Goal: Task Accomplishment & Management: Manage account settings

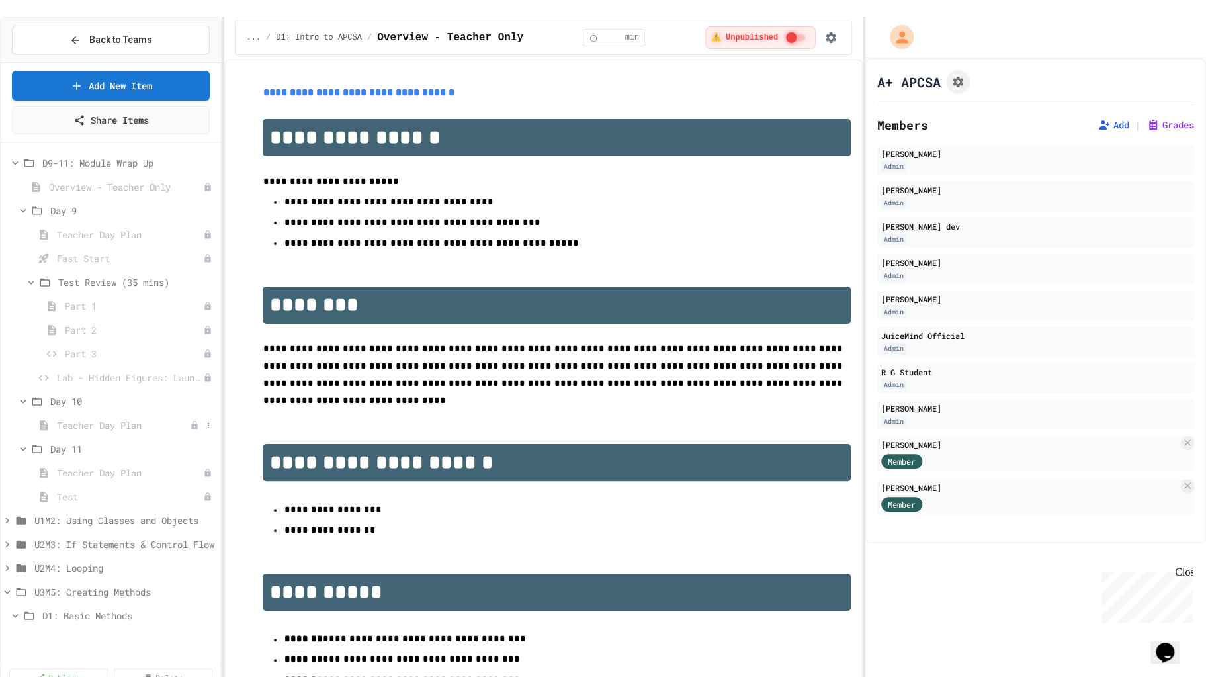
scroll to position [2183, 0]
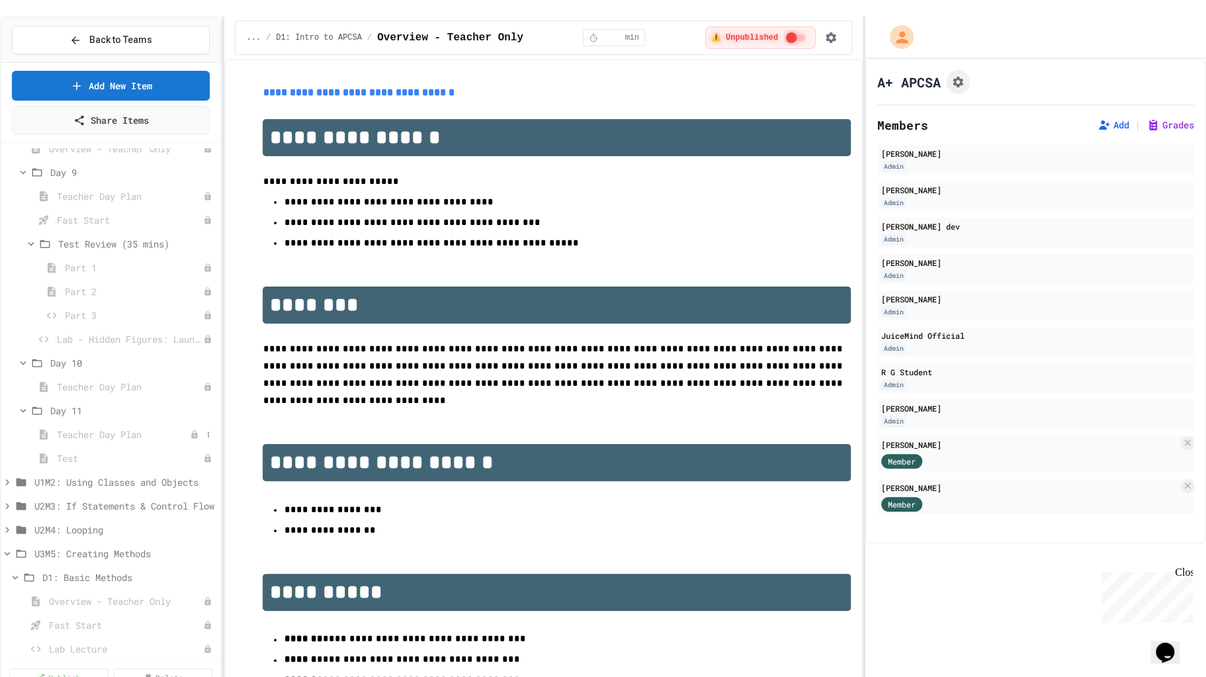
click at [75, 425] on div "Teacher Day Plan" at bounding box center [110, 434] width 219 height 19
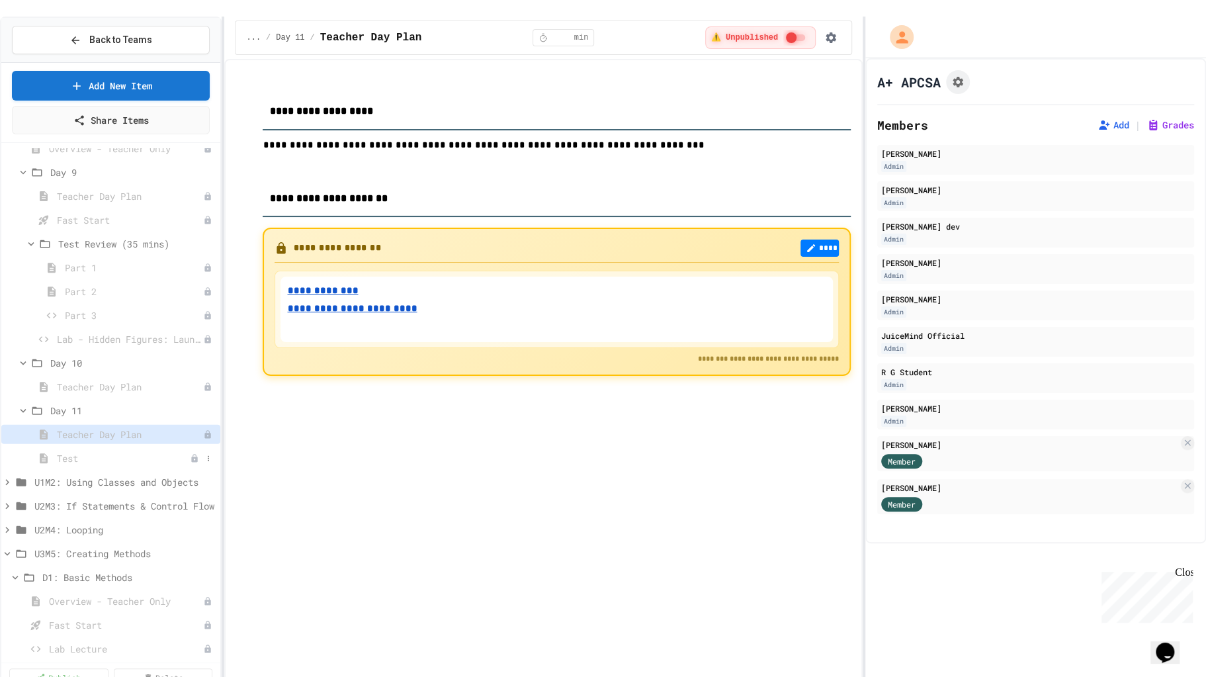
click at [83, 451] on span "Test" at bounding box center [123, 458] width 133 height 14
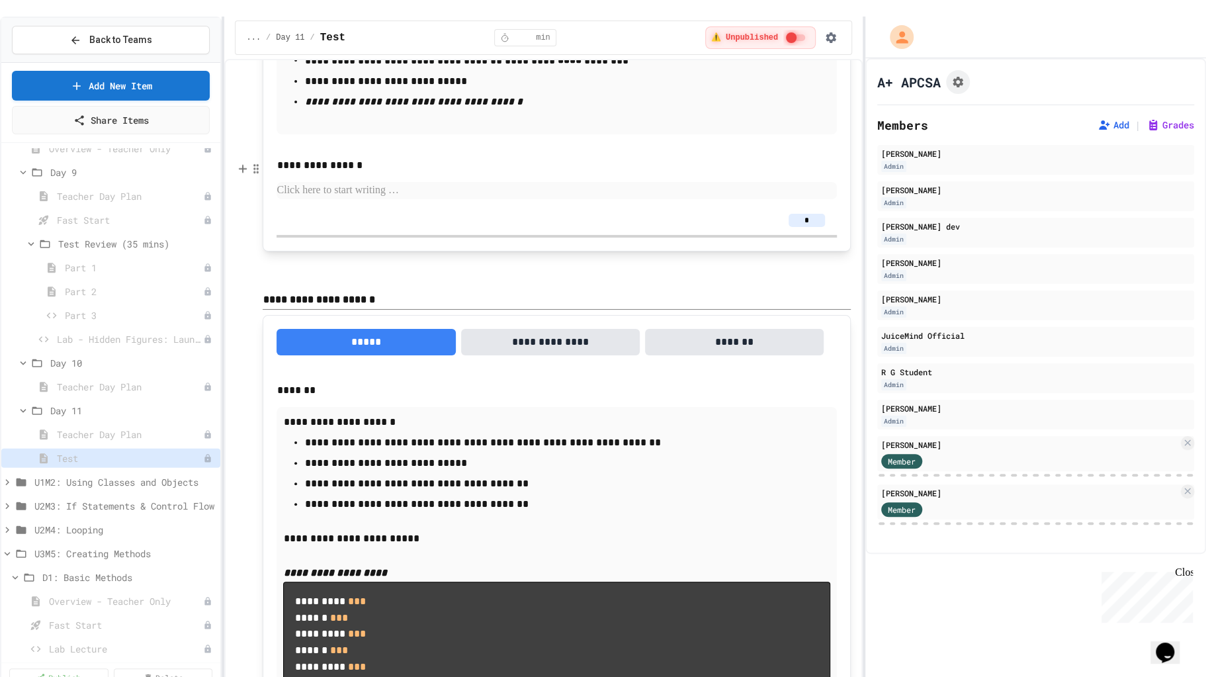
scroll to position [11977, 0]
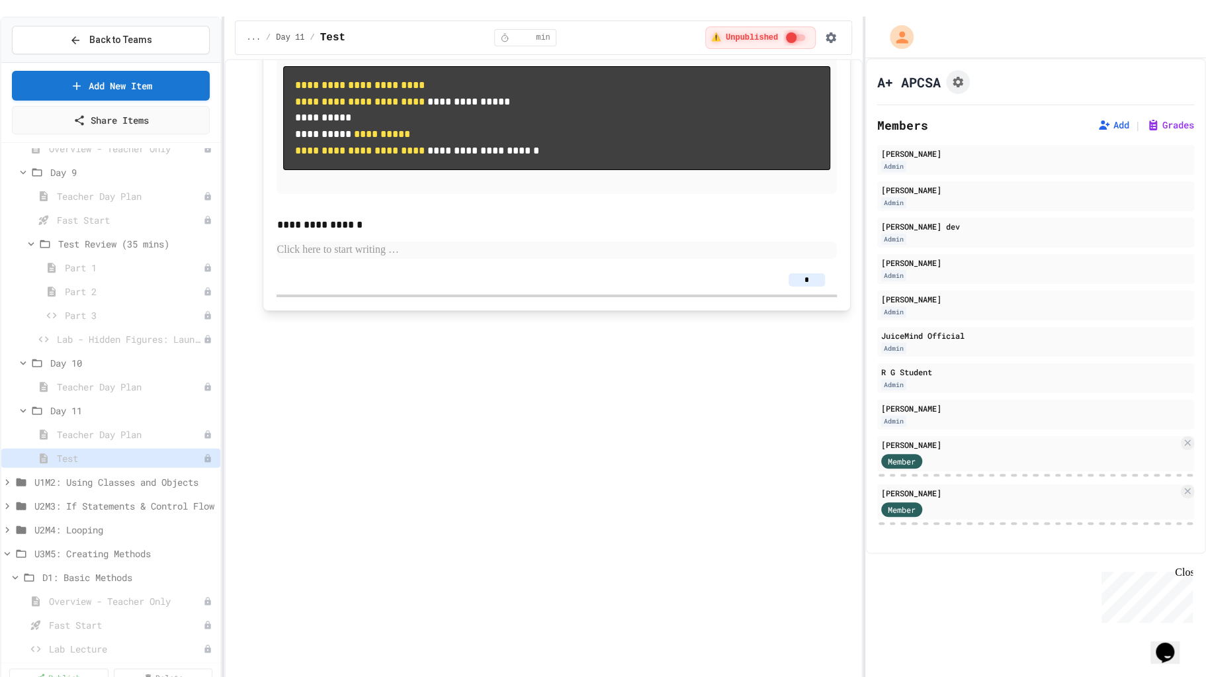
scroll to position [12316, 0]
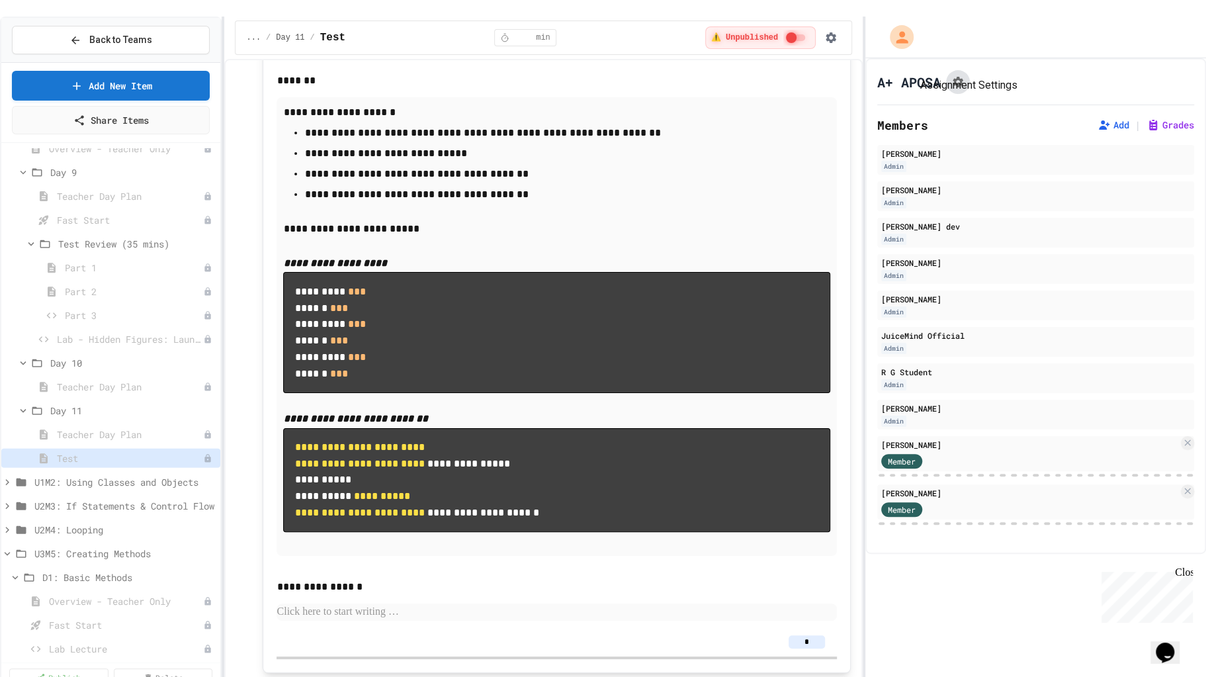
click at [964, 75] on icon "Assignment Settings" at bounding box center [958, 81] width 13 height 13
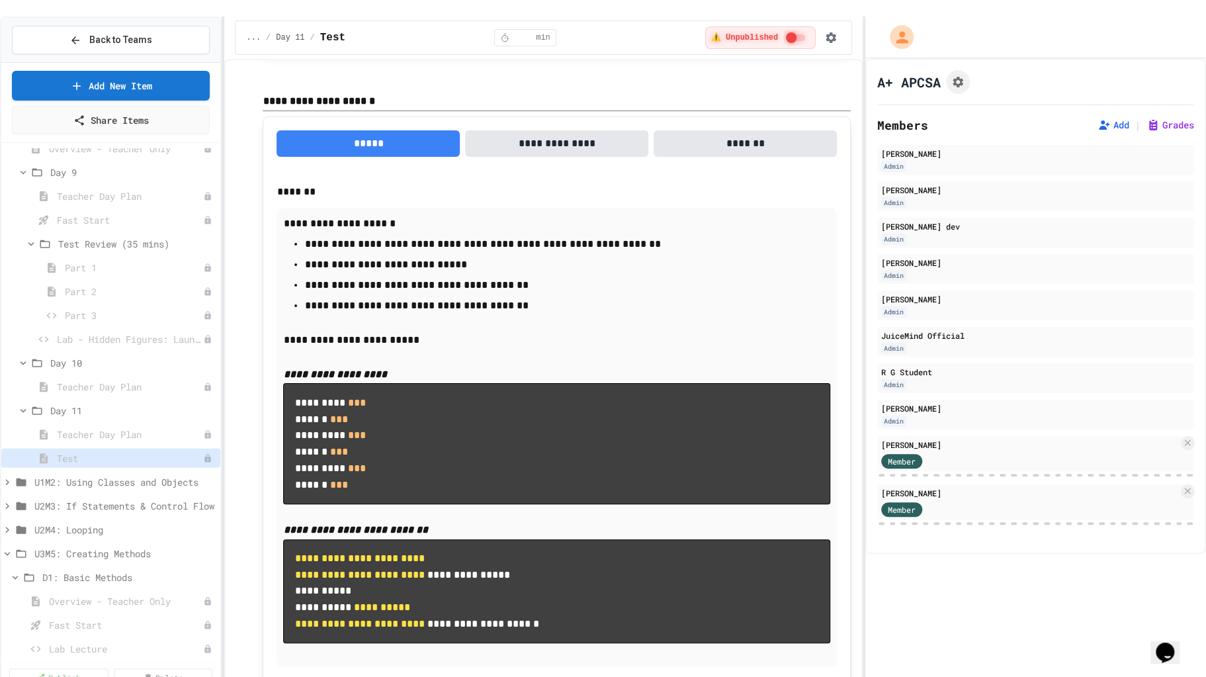
scroll to position [12226, 0]
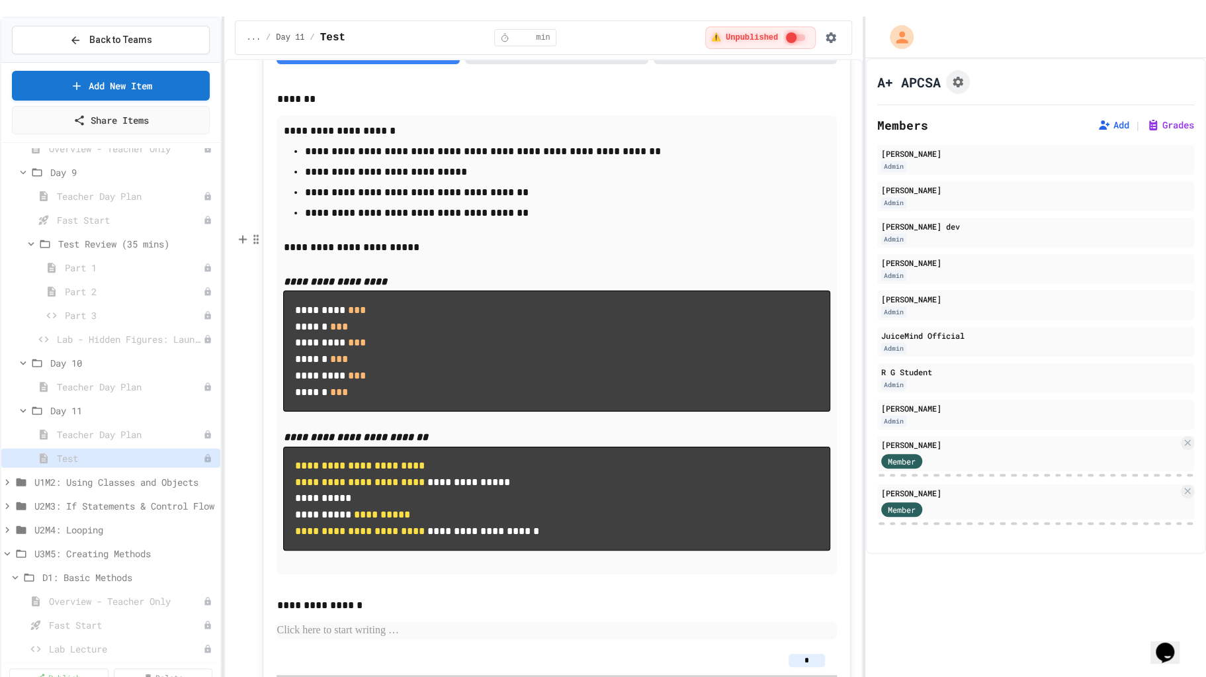
scroll to position [12298, 0]
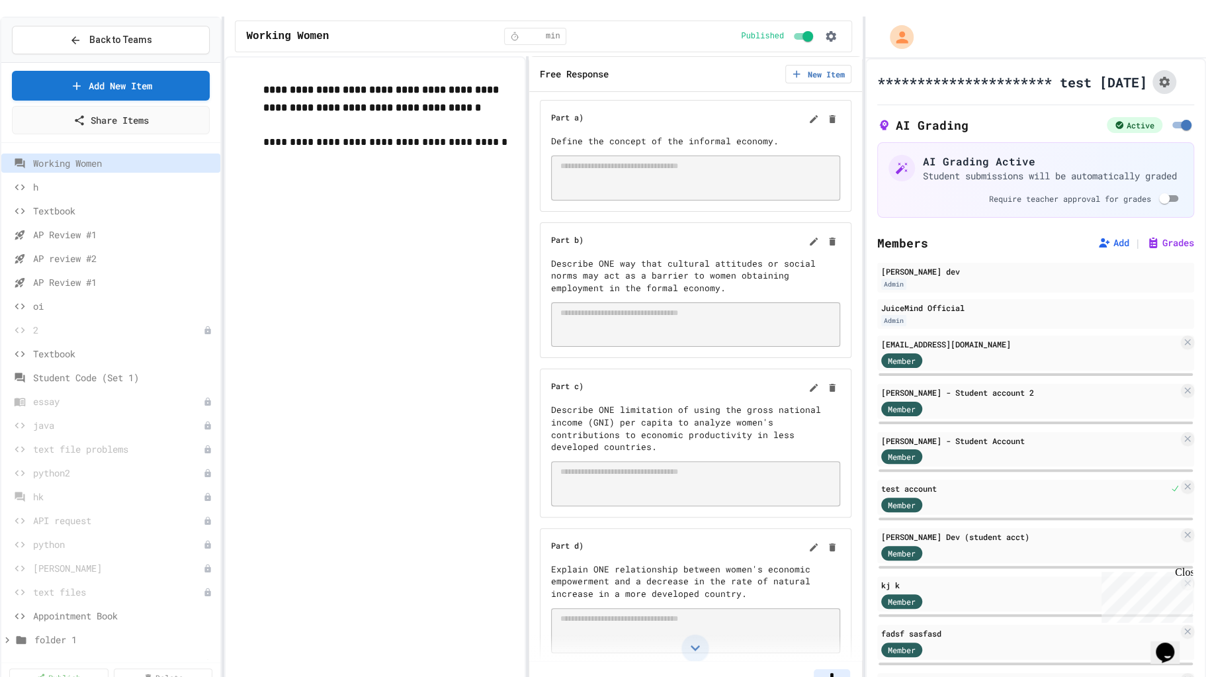
click at [1159, 77] on icon "Assignment Settings" at bounding box center [1164, 82] width 11 height 11
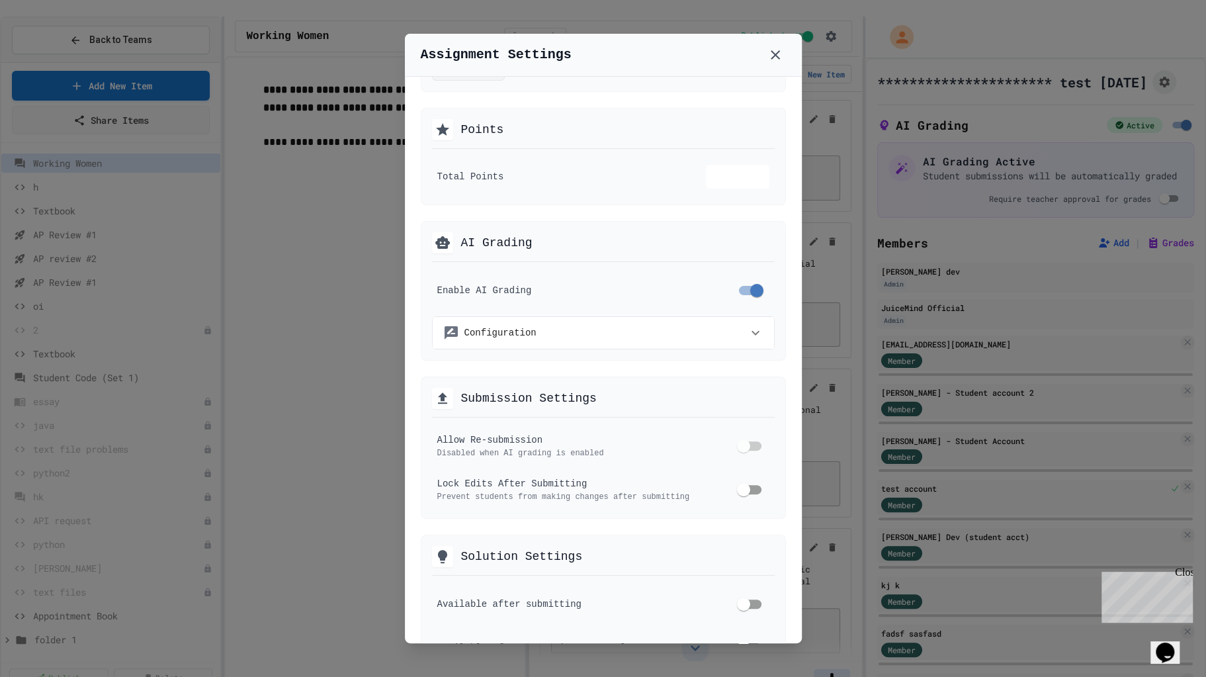
scroll to position [146, 0]
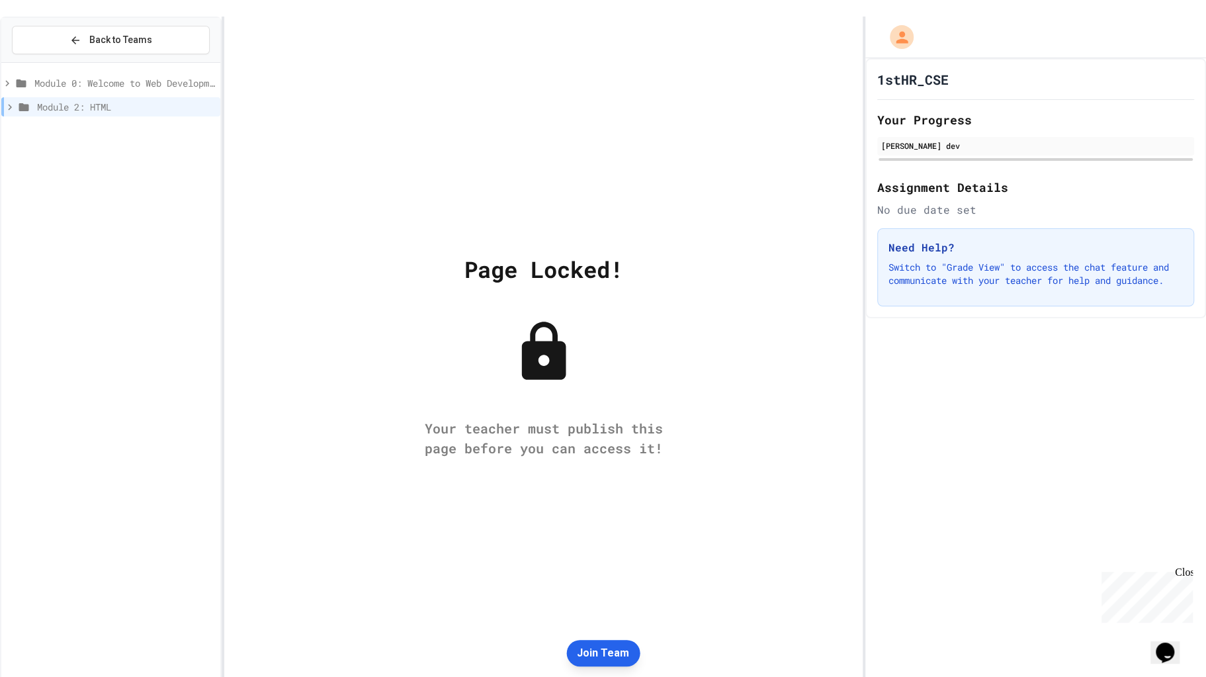
click at [608, 653] on button "Join Team" at bounding box center [603, 653] width 73 height 26
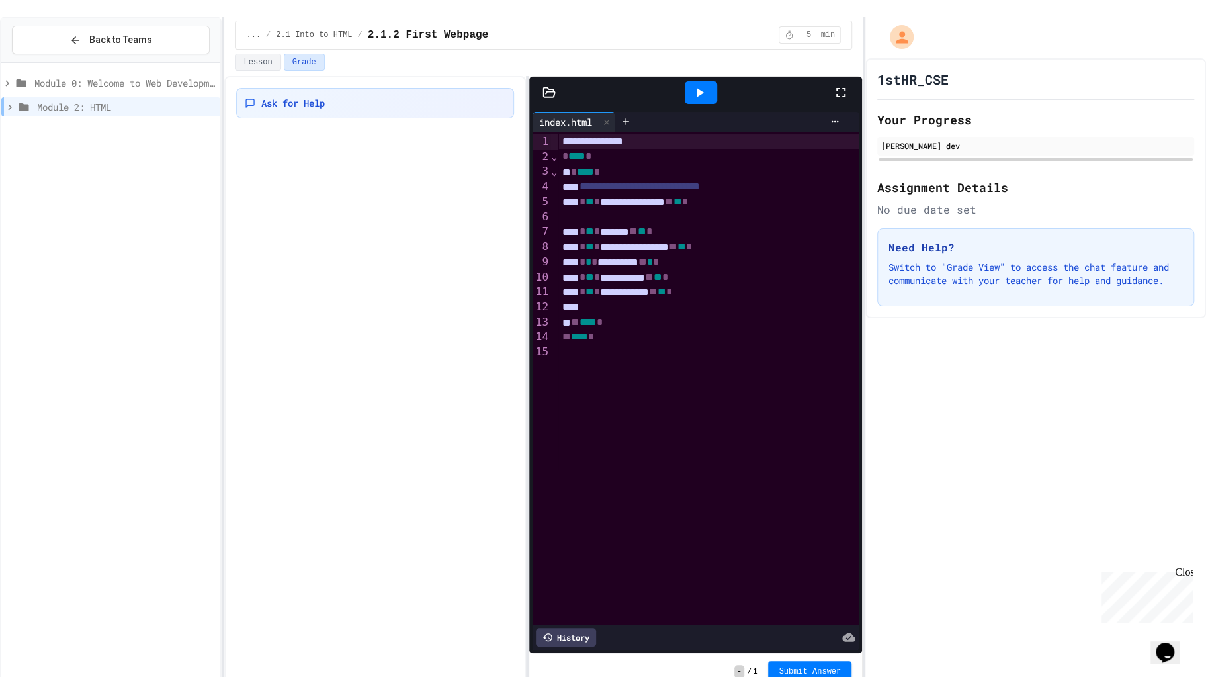
click at [17, 101] on icon at bounding box center [24, 107] width 16 height 12
click at [23, 125] on icon at bounding box center [18, 131] width 12 height 12
click at [1185, 572] on div "Close" at bounding box center [1183, 575] width 17 height 17
click at [895, 26] on icon "My Account" at bounding box center [903, 37] width 23 height 23
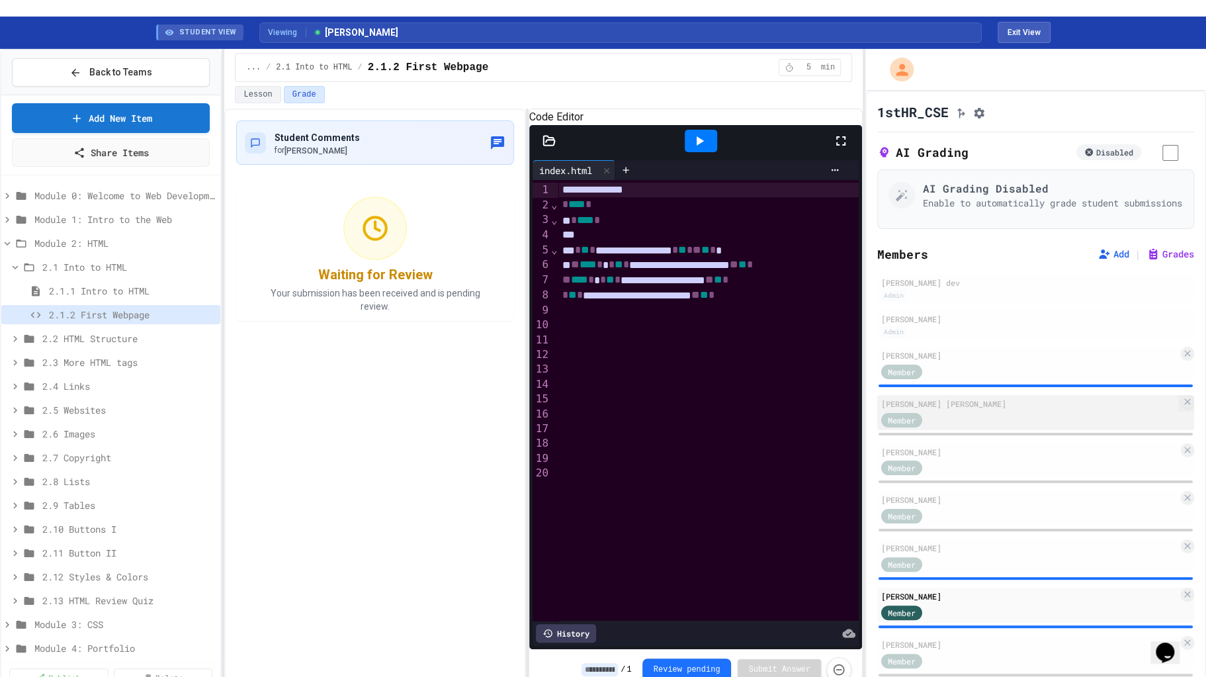
click at [956, 418] on div "Member" at bounding box center [1030, 419] width 297 height 17
click at [986, 104] on button "Assignment Settings" at bounding box center [979, 112] width 13 height 16
